Goal: Use online tool/utility

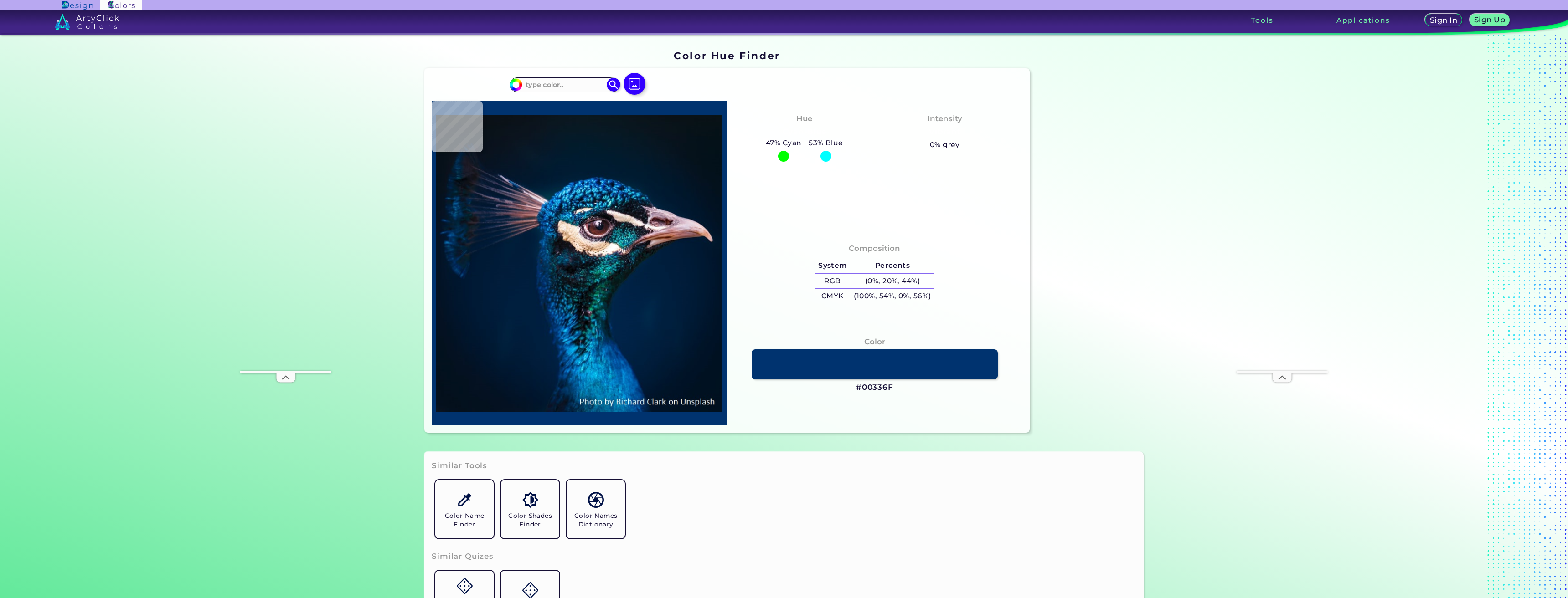
type input "#d2a4b1"
type input "#D2A4B1"
type input "#00172c"
type input "#00172C"
type input "#00152a"
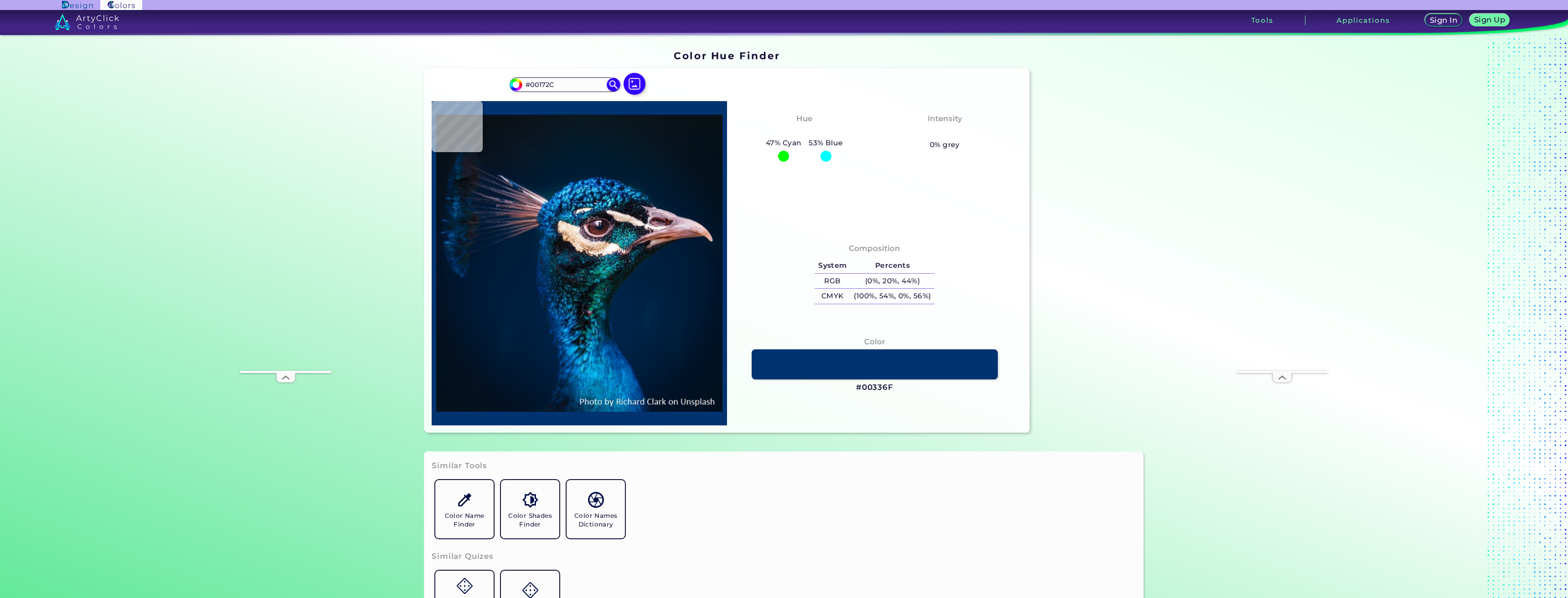
type input "#00152A"
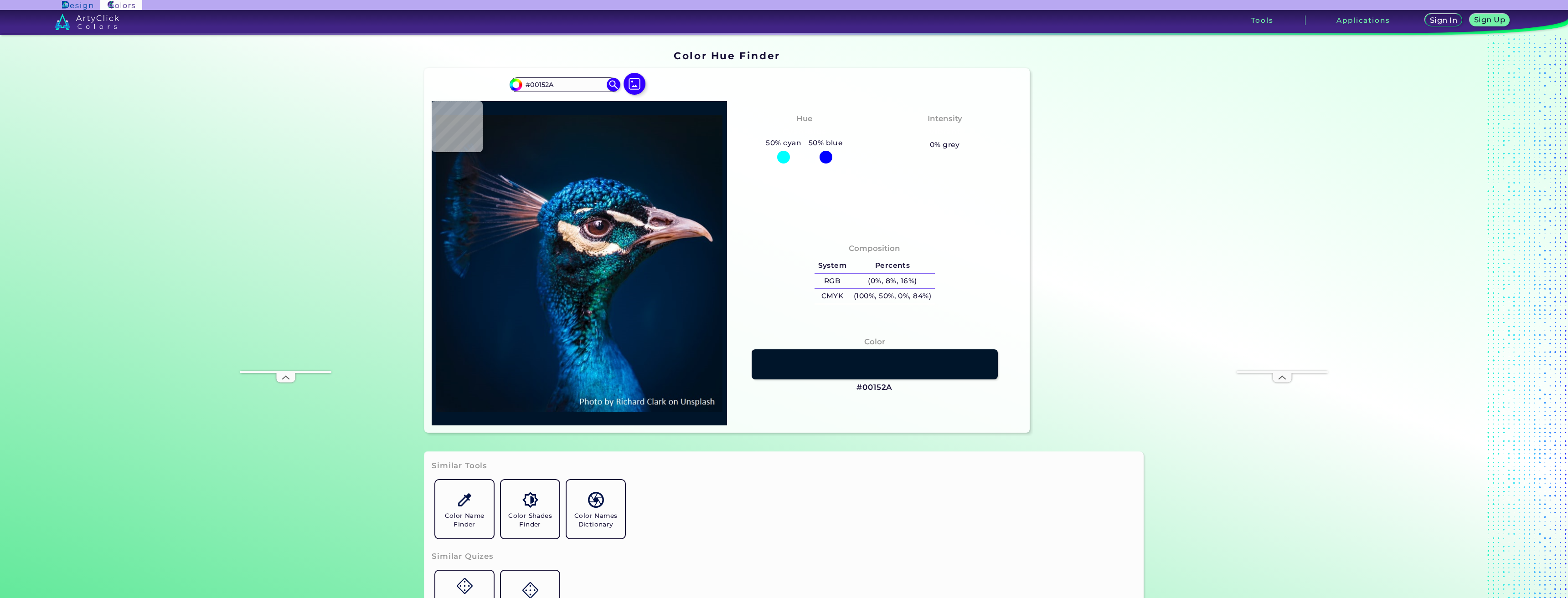
type input "#001528"
type input "#011327"
type input "#011425"
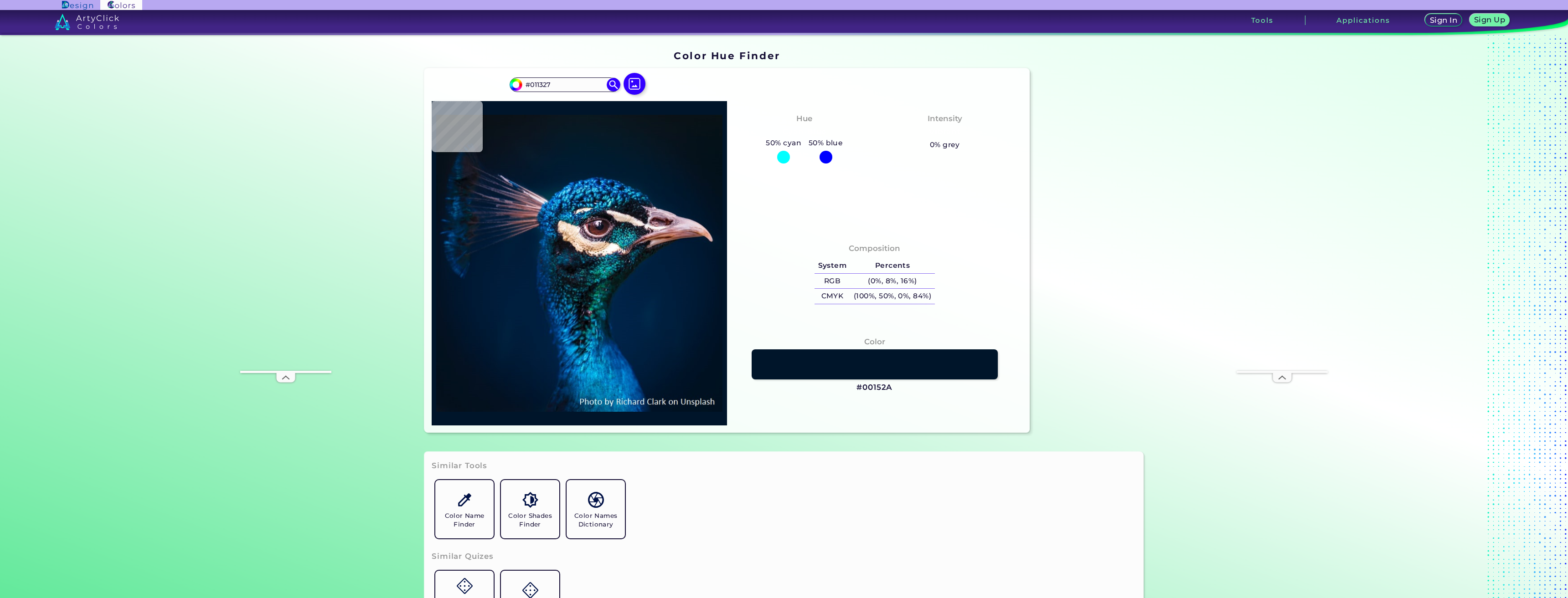
type input "#011425"
type input "#021224"
type input "#021221"
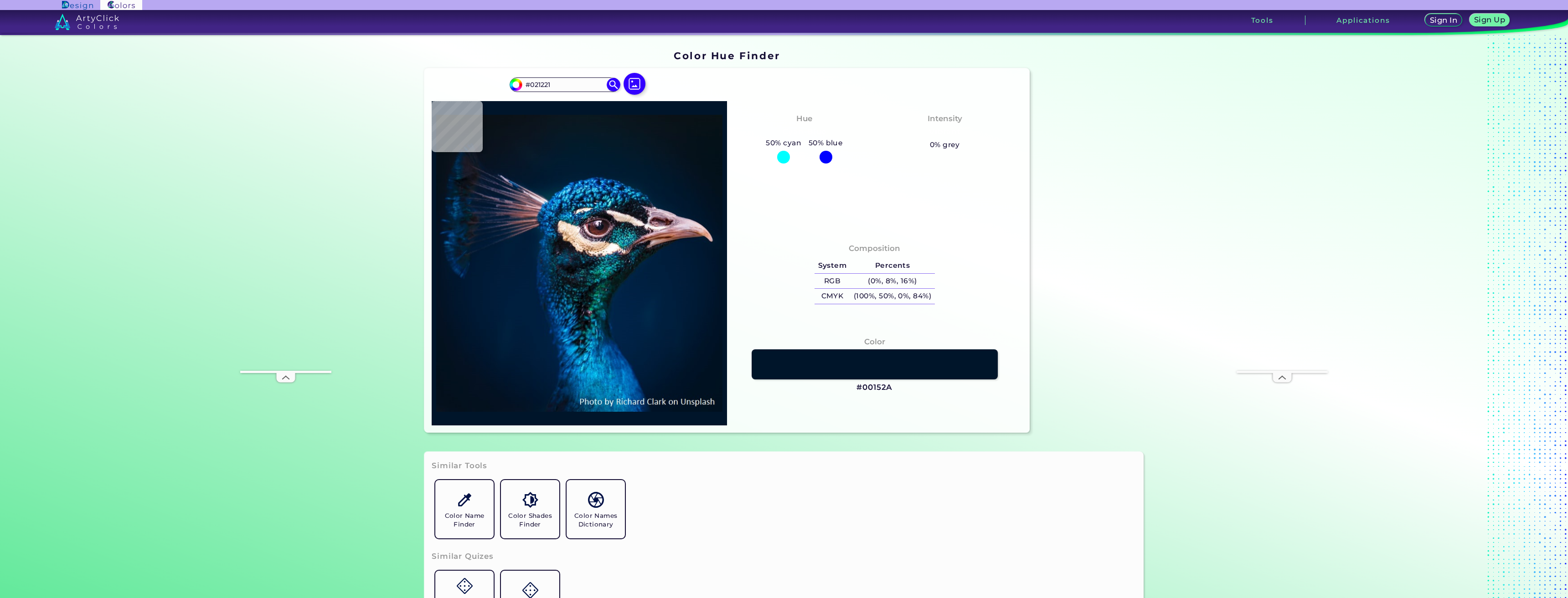
type input "#011120"
type input "#05121a"
type input "#05121A"
type input "#0a1920"
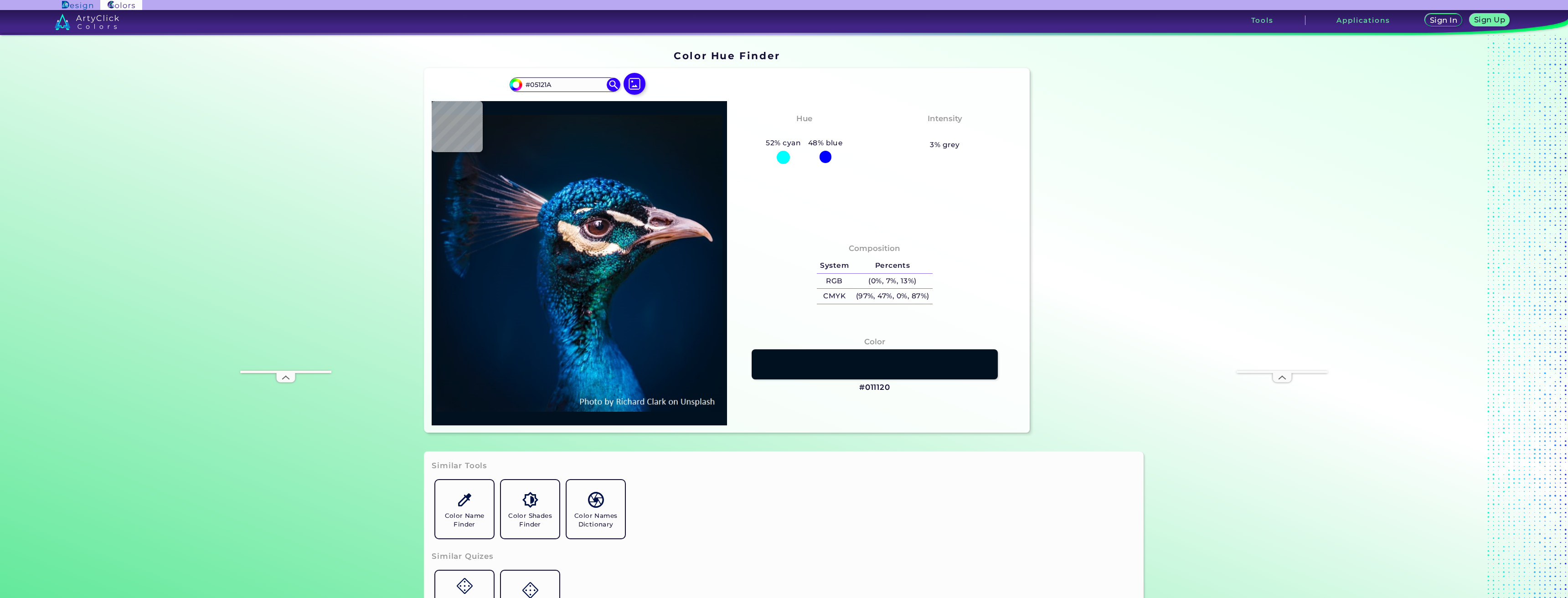
type input "#0A1920"
type input "#000000"
